Goal: Check status: Check status

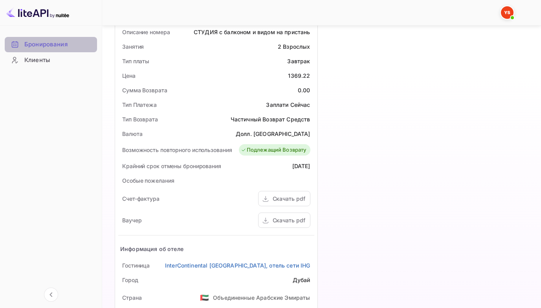
click at [36, 42] on ya-tr-span "Бронирования" at bounding box center [45, 44] width 43 height 9
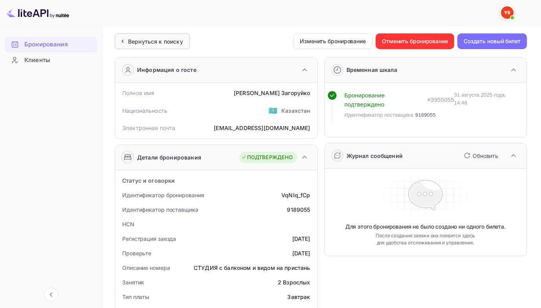
click at [128, 41] on div "Вернуться к поиску" at bounding box center [150, 41] width 65 height 8
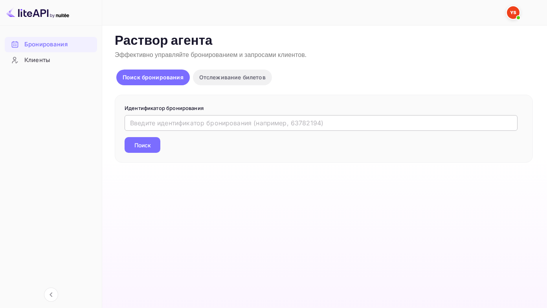
drag, startPoint x: 133, startPoint y: 122, endPoint x: 143, endPoint y: 119, distance: 10.4
click at [134, 122] on input "text" at bounding box center [321, 123] width 393 height 16
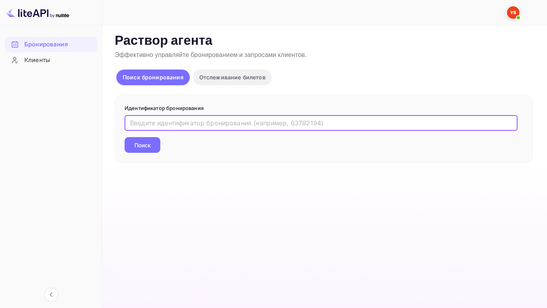
paste input "9009849"
type input "9009849"
click at [125, 137] on button "Поиск" at bounding box center [143, 145] width 36 height 16
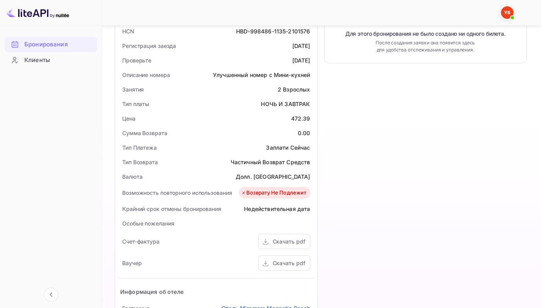
scroll to position [197, 0]
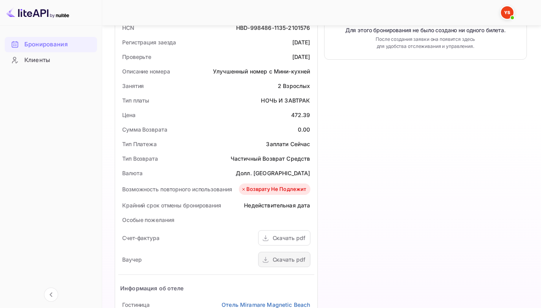
click at [274, 261] on div "Скачать pdf" at bounding box center [289, 260] width 33 height 8
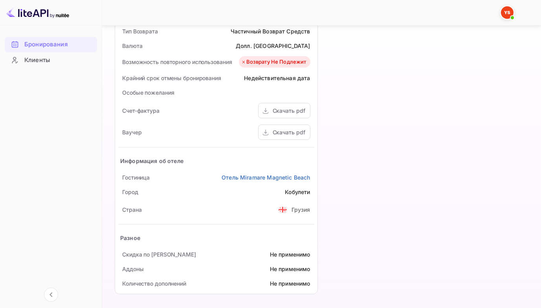
scroll to position [325, 0]
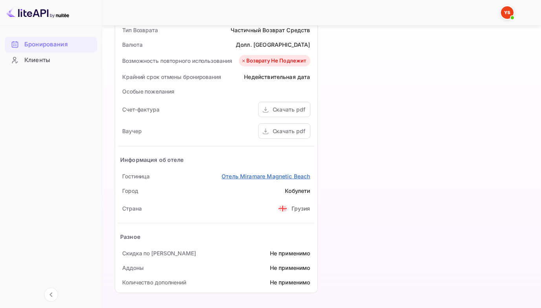
click at [237, 178] on ya-tr-span "Отель Miramare Magnetic Beach" at bounding box center [266, 176] width 88 height 7
click at [242, 176] on ya-tr-span "Отель Miramare Magnetic Beach" at bounding box center [266, 176] width 88 height 7
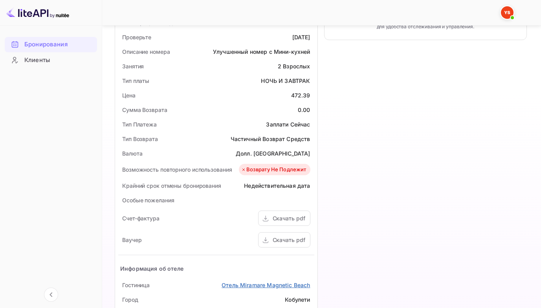
scroll to position [207, 0]
